Goal: Information Seeking & Learning: Learn about a topic

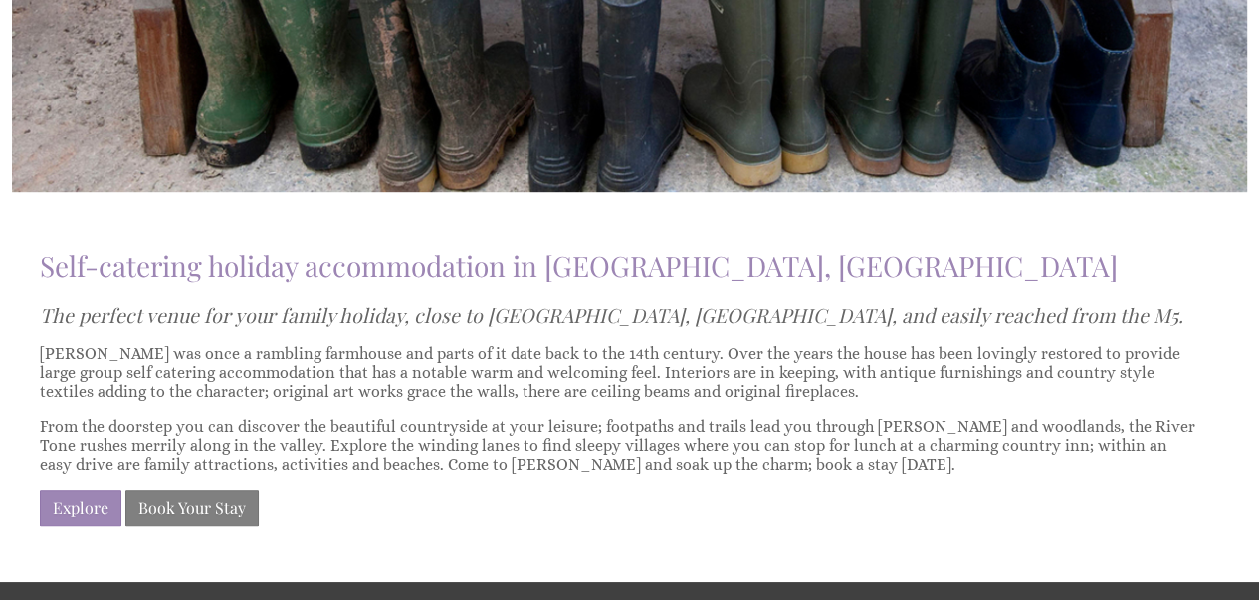
scroll to position [1075, 0]
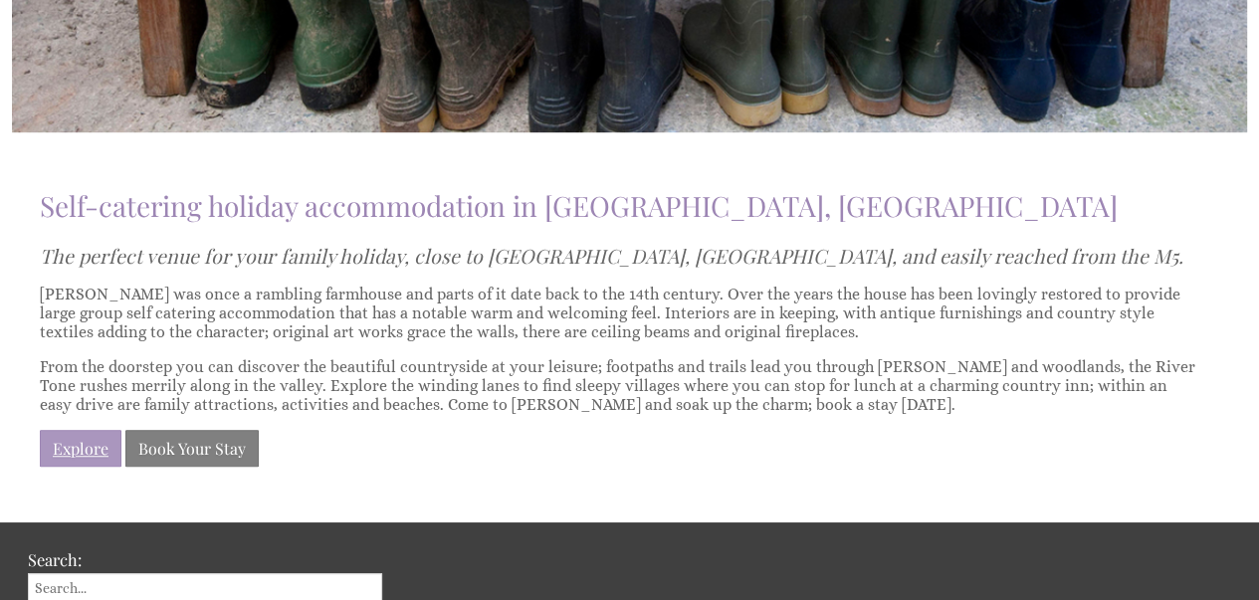
click at [84, 437] on link "Explore" at bounding box center [81, 448] width 82 height 37
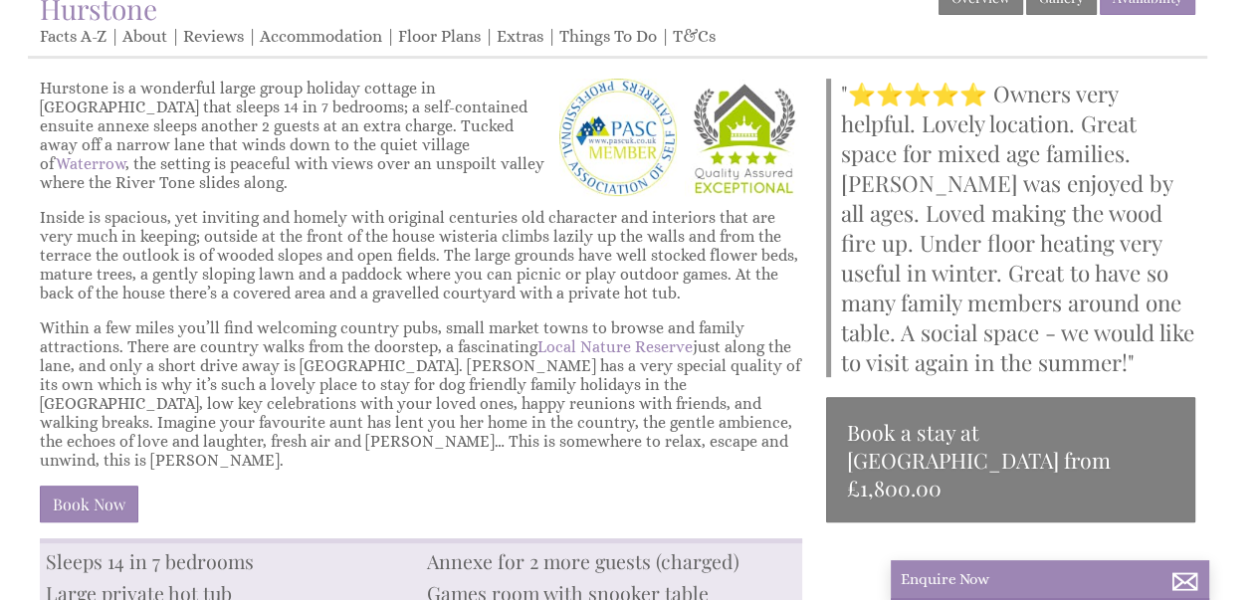
scroll to position [319, 0]
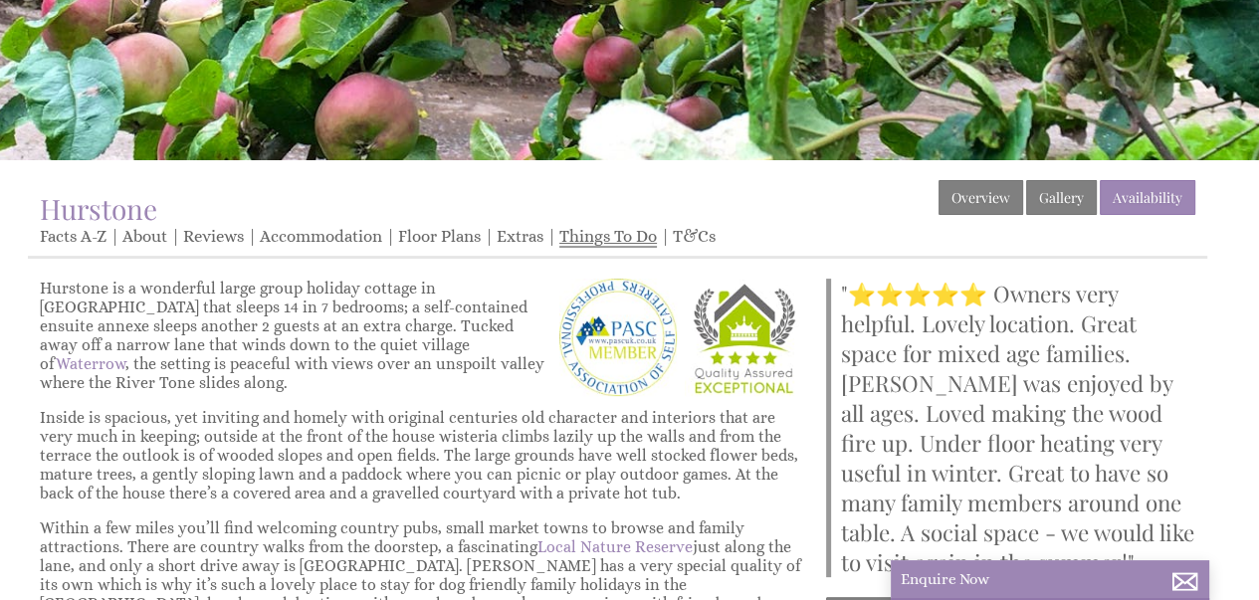
click at [599, 231] on link "Things To Do" at bounding box center [608, 237] width 98 height 21
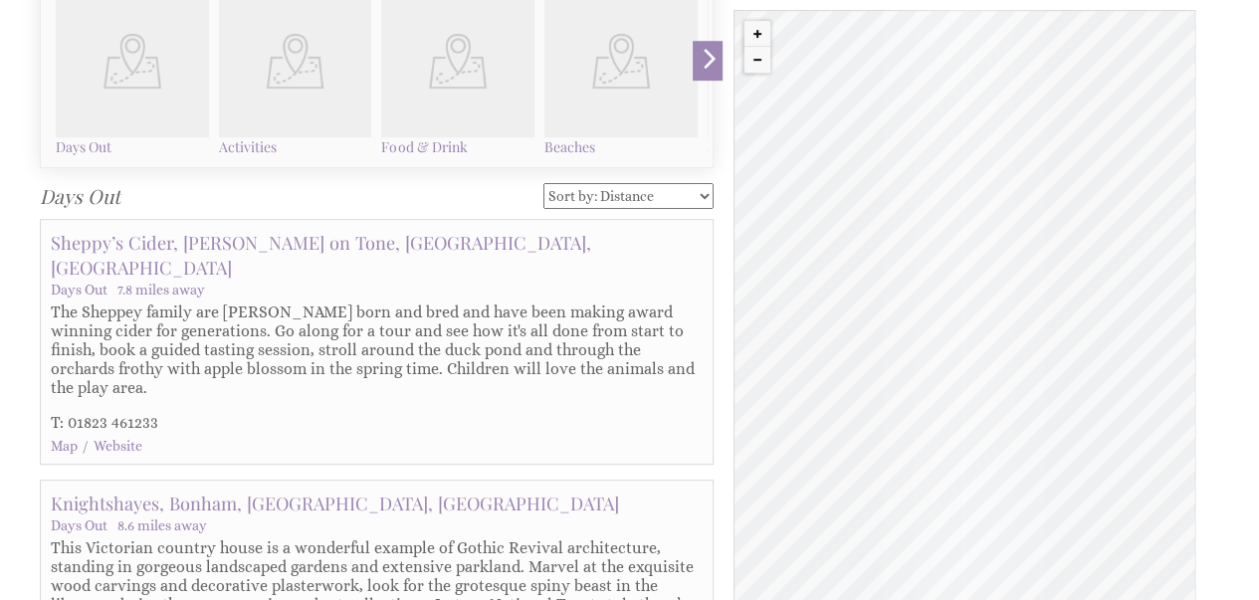
scroll to position [677, 0]
click at [426, 145] on h4 "Food & Drink" at bounding box center [457, 144] width 153 height 19
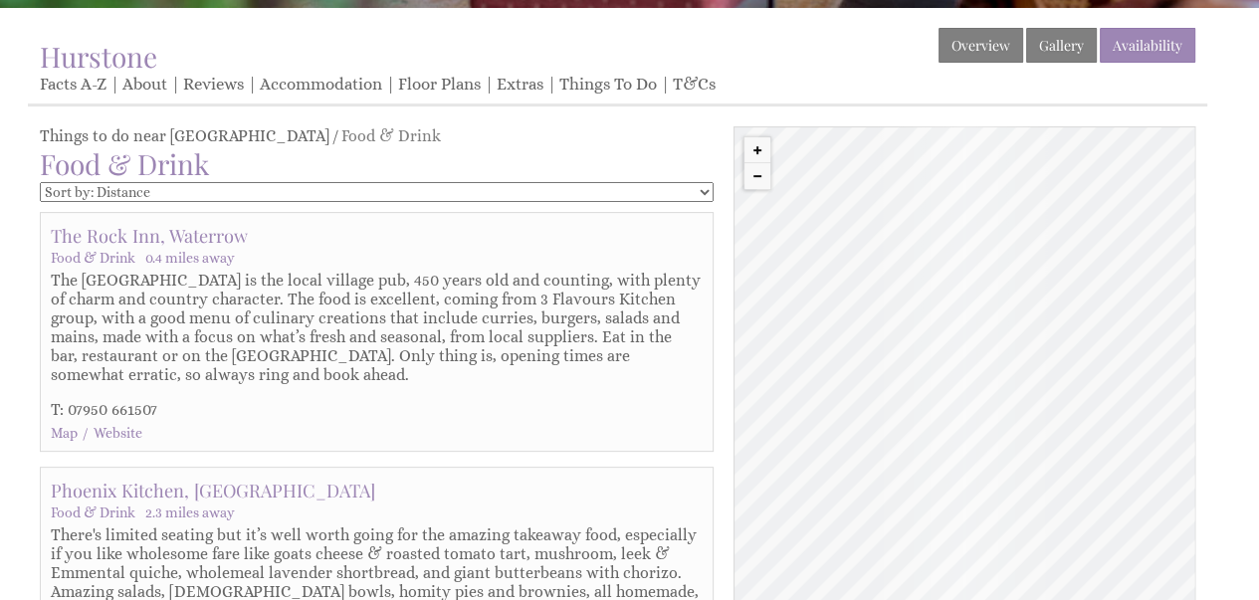
scroll to position [438, 0]
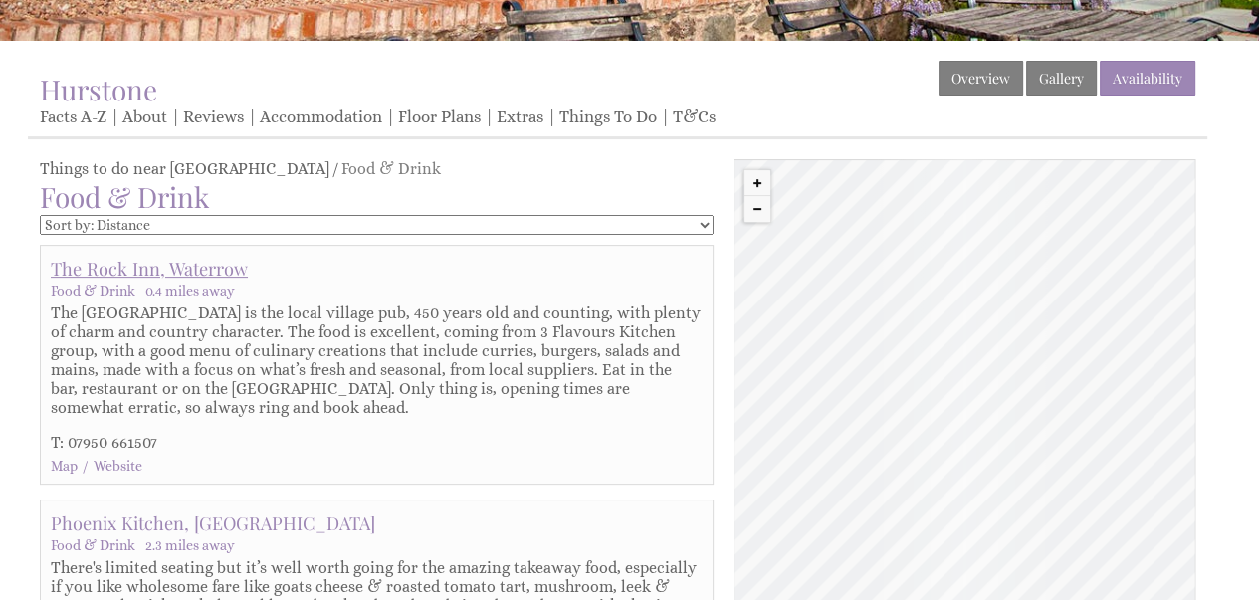
click at [143, 262] on link "The Rock Inn, Waterrow" at bounding box center [149, 268] width 197 height 25
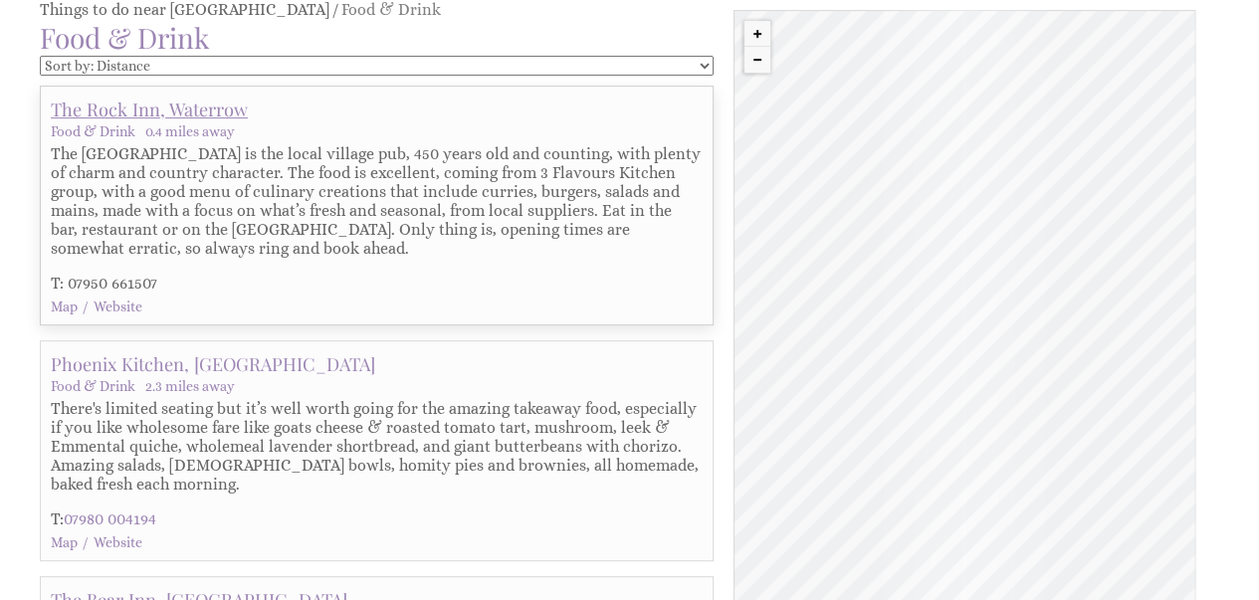
scroll to position [597, 0]
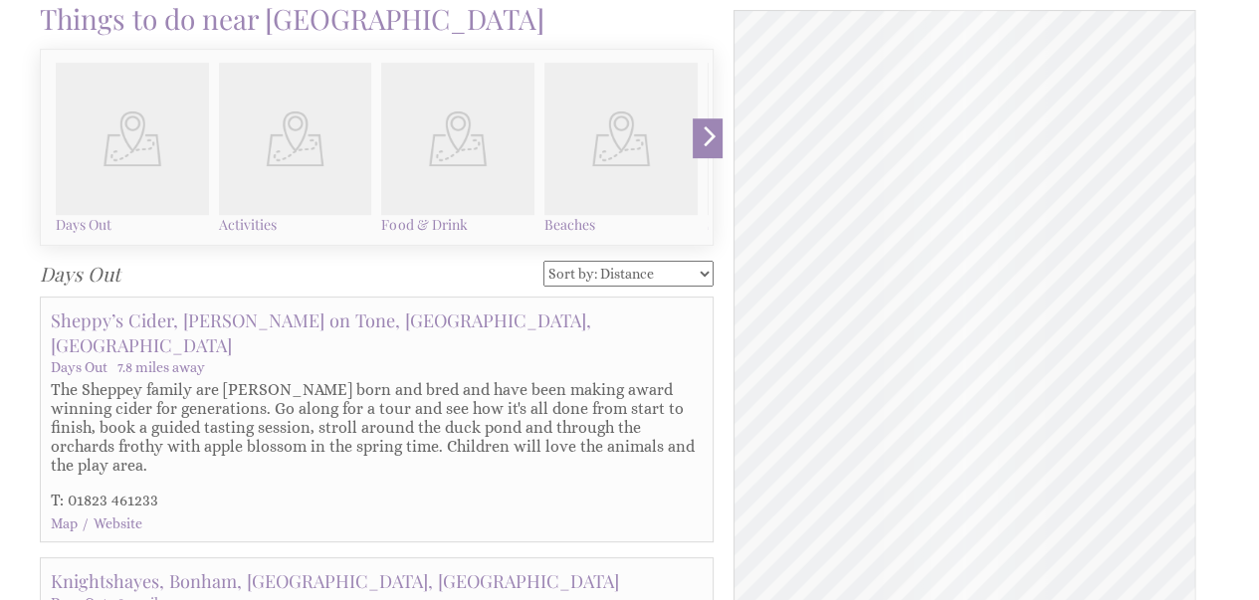
scroll to position [677, 0]
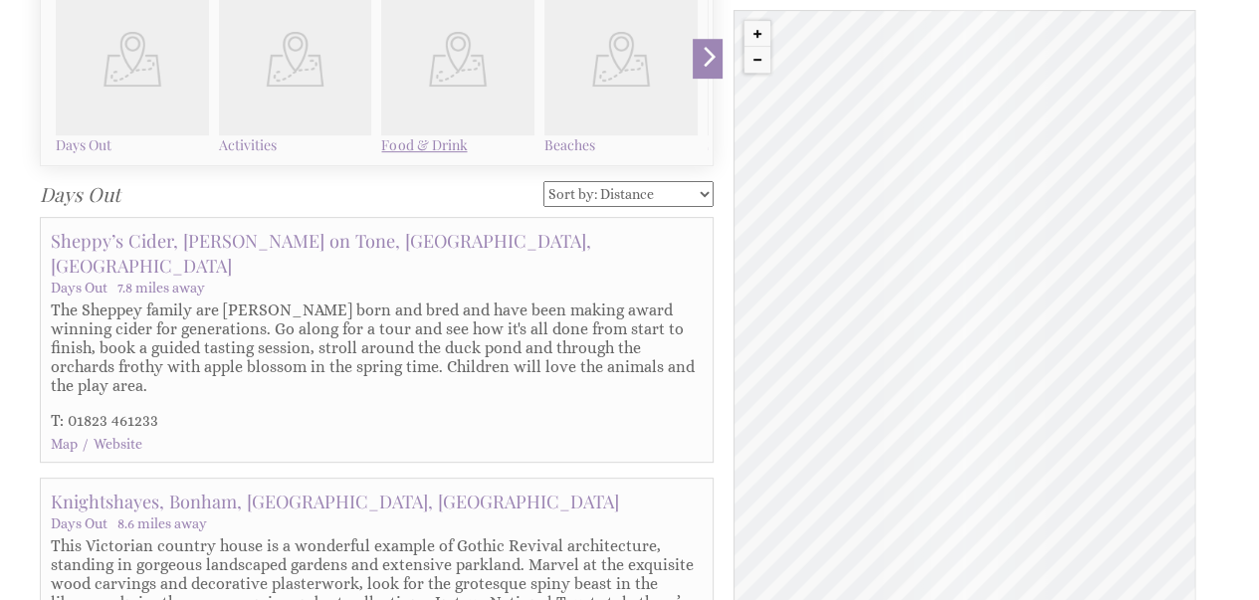
click at [408, 136] on h4 "Food & Drink" at bounding box center [457, 144] width 153 height 19
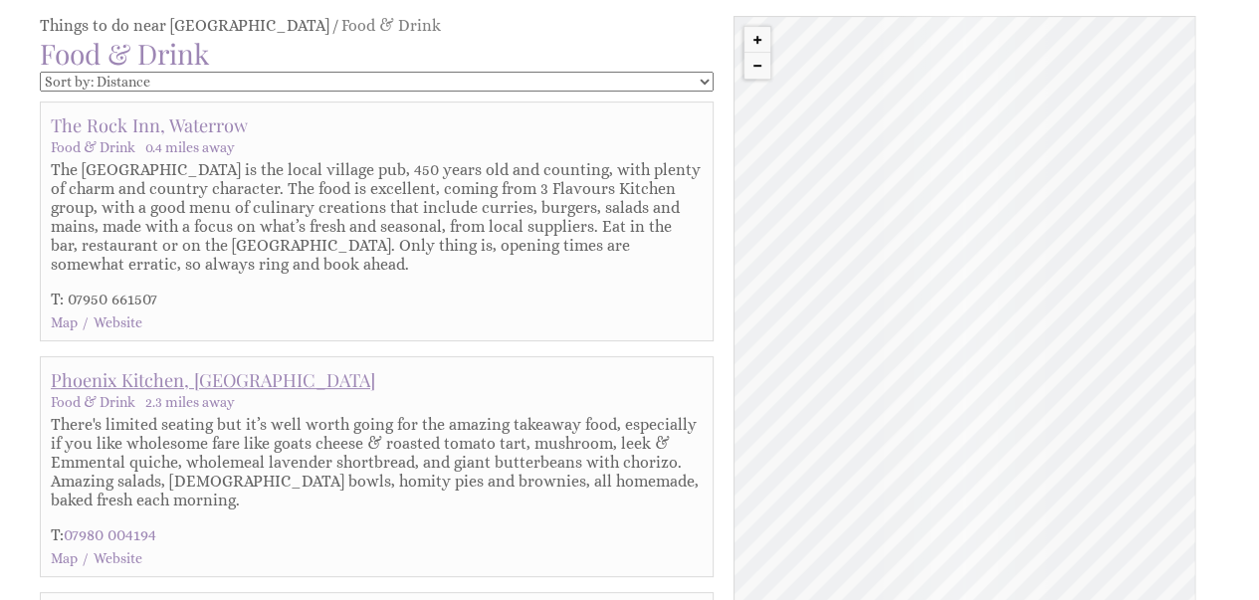
scroll to position [398, 0]
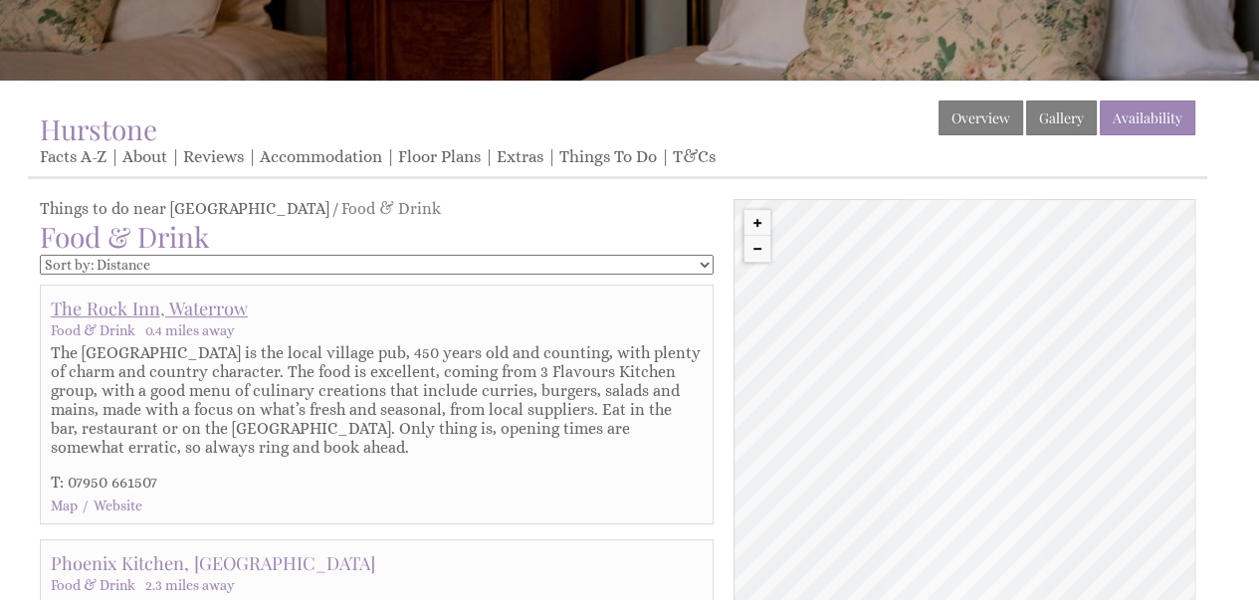
click at [150, 304] on link "The Rock Inn, Waterrow" at bounding box center [149, 308] width 197 height 25
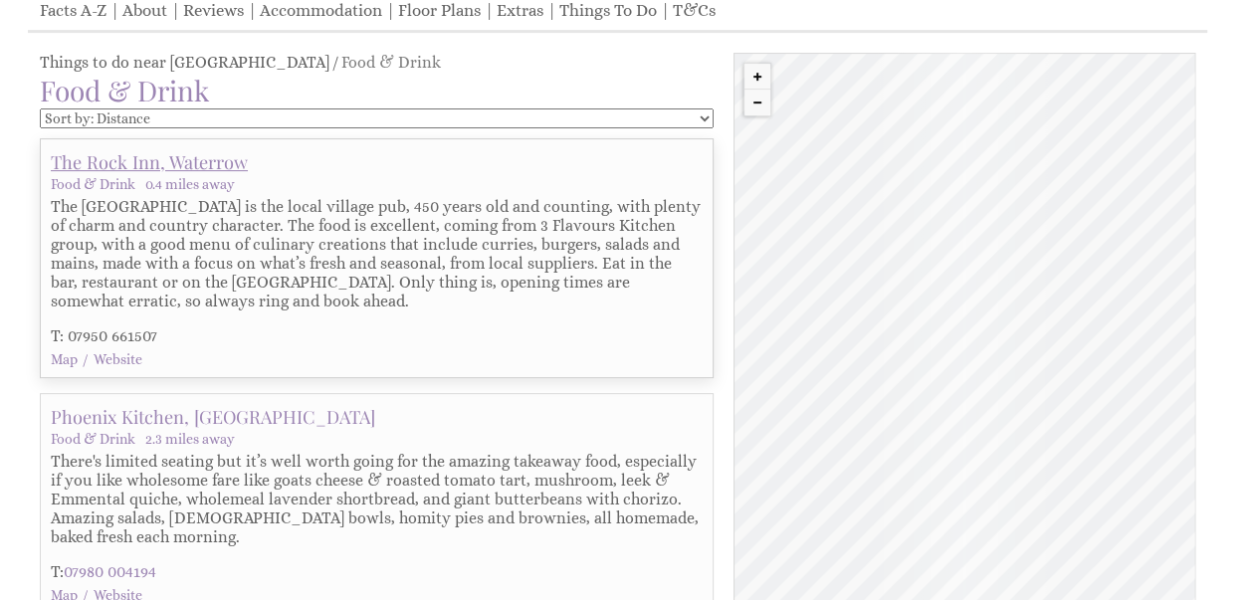
click at [150, 304] on div "The Rock Inn, Waterrow Food & Drink 0.4 miles away [GEOGRAPHIC_DATA] is the loc…" at bounding box center [377, 258] width 652 height 218
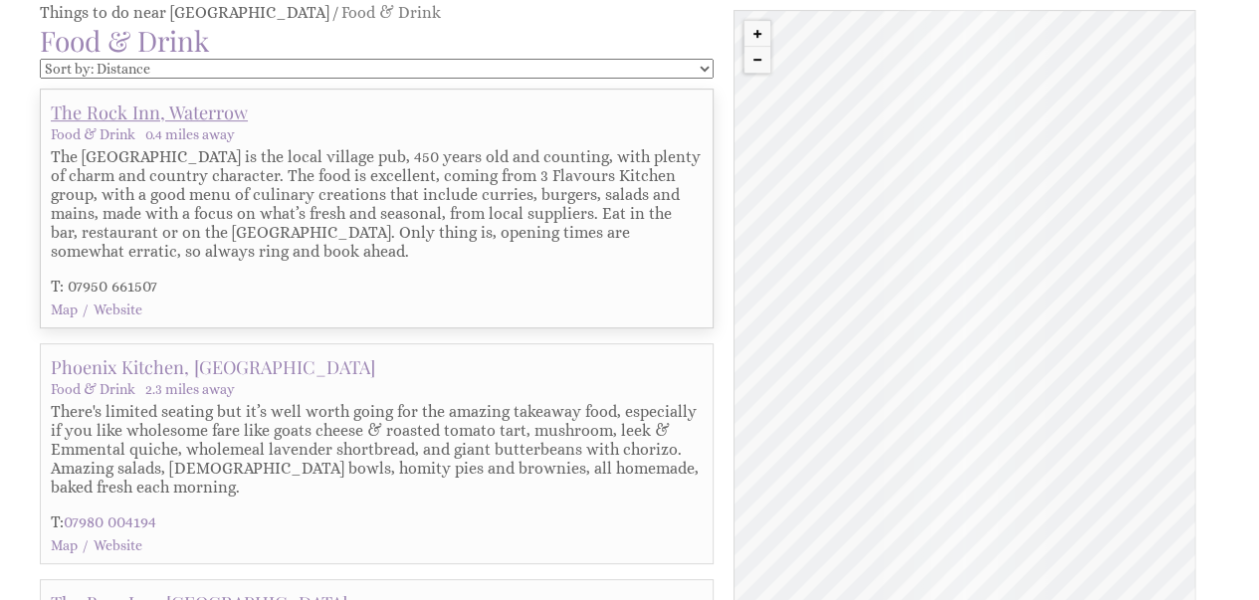
scroll to position [597, 0]
click at [759, 224] on div "© MapTiler © OpenStreetMap contributors The Rock Inn, Waterrow" at bounding box center [965, 333] width 462 height 647
drag, startPoint x: 759, startPoint y: 224, endPoint x: 770, endPoint y: 222, distance: 11.1
click at [770, 222] on div "© MapTiler © OpenStreetMap contributors The Rock Inn, Waterrow" at bounding box center [965, 333] width 462 height 647
